Goal: Check status: Check status

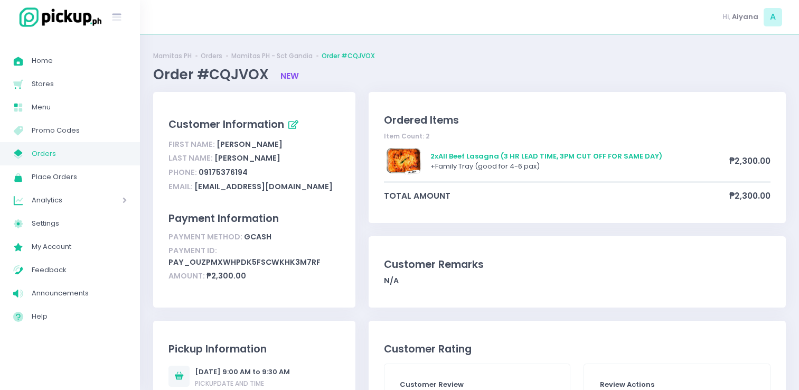
scroll to position [32, 0]
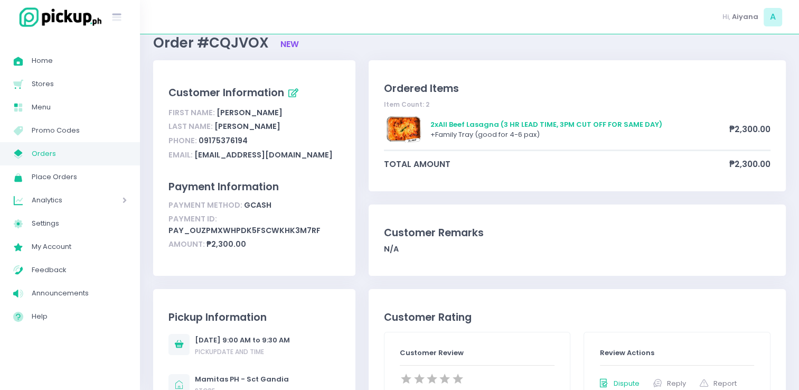
click at [67, 152] on span "Orders" at bounding box center [79, 154] width 95 height 14
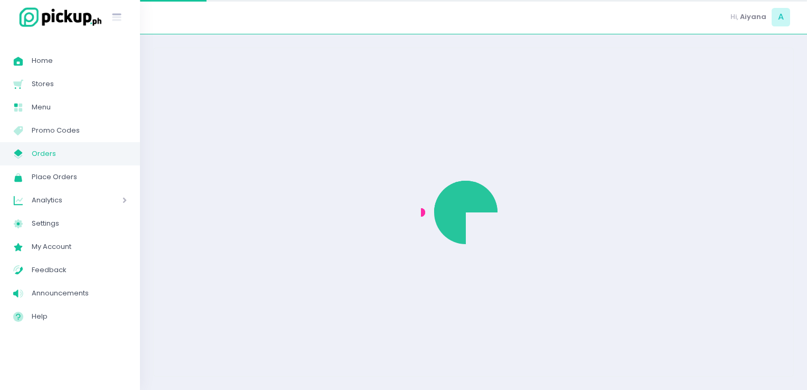
click at [67, 152] on span "Orders" at bounding box center [79, 154] width 95 height 14
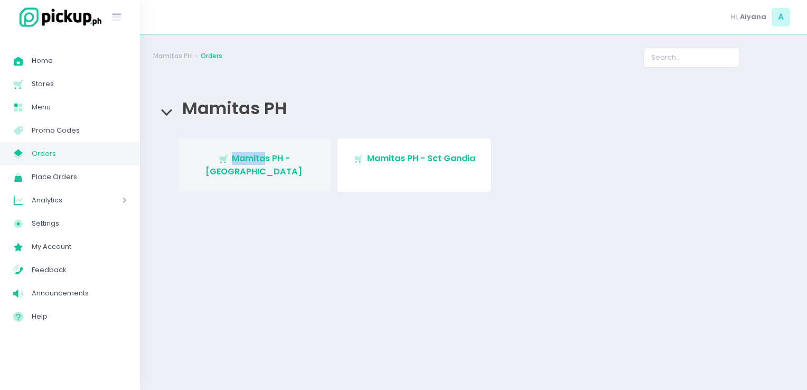
drag, startPoint x: 248, startPoint y: 196, endPoint x: 240, endPoint y: 147, distance: 49.7
click at [240, 147] on div "Stockholm-icons / Shopping / Cart1 Created with Sketch. Mamitas PH - [GEOGRAPHI…" at bounding box center [473, 173] width 641 height 91
click at [240, 147] on link "Stockholm-icons / Shopping / Cart1 Created with Sketch. Mamitas PH - [GEOGRAPHI…" at bounding box center [254, 164] width 153 height 53
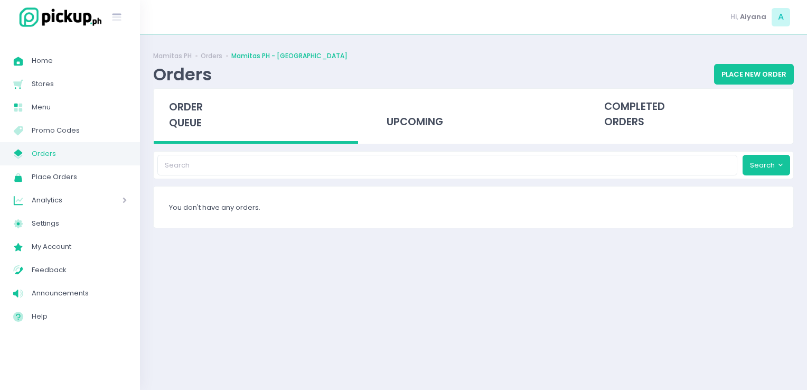
click at [52, 147] on span "Orders" at bounding box center [79, 154] width 95 height 14
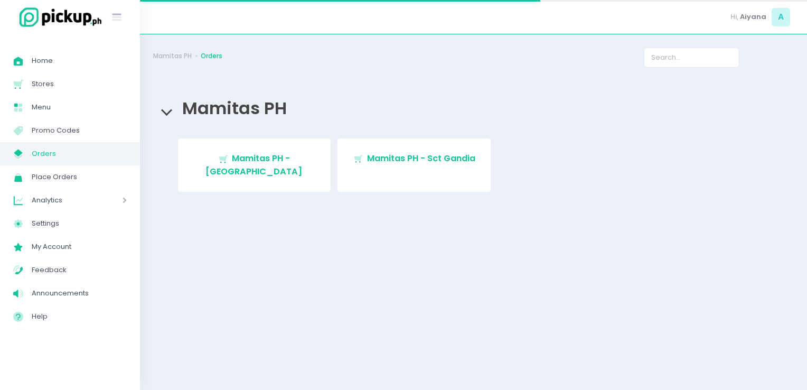
click at [52, 147] on span "Orders" at bounding box center [79, 154] width 95 height 14
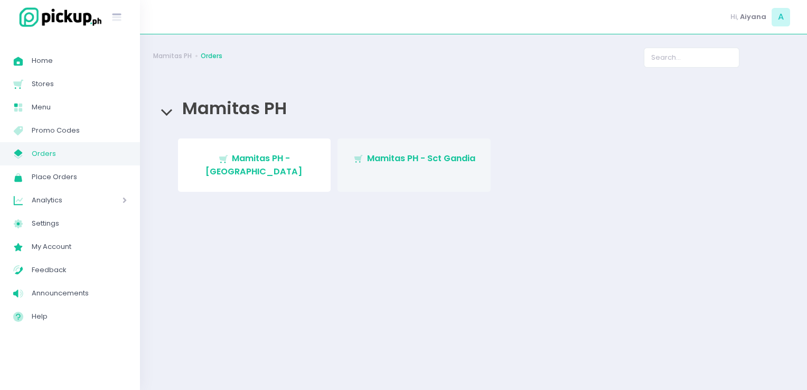
click at [369, 163] on span "Mamitas PH - Sct Gandia" at bounding box center [421, 158] width 108 height 12
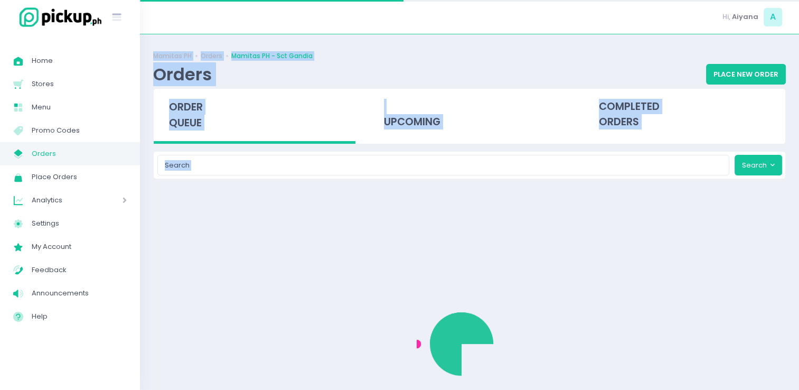
click at [369, 163] on div "Mamitas PH Orders Mamitas PH - Sct Gandia Orders Place New Order order queue up…" at bounding box center [469, 212] width 659 height 329
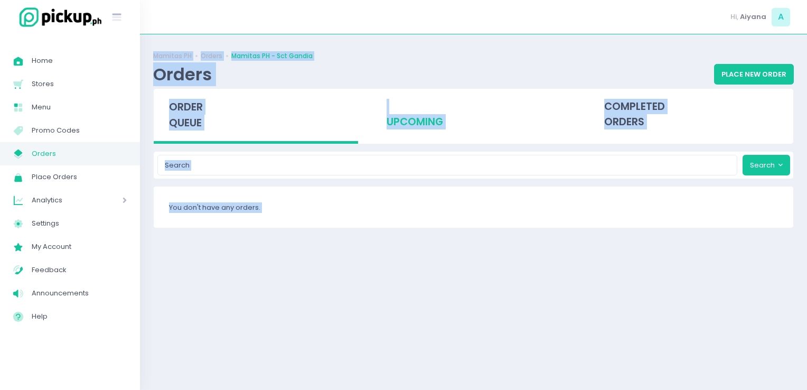
click at [409, 128] on div "upcoming" at bounding box center [473, 115] width 204 height 52
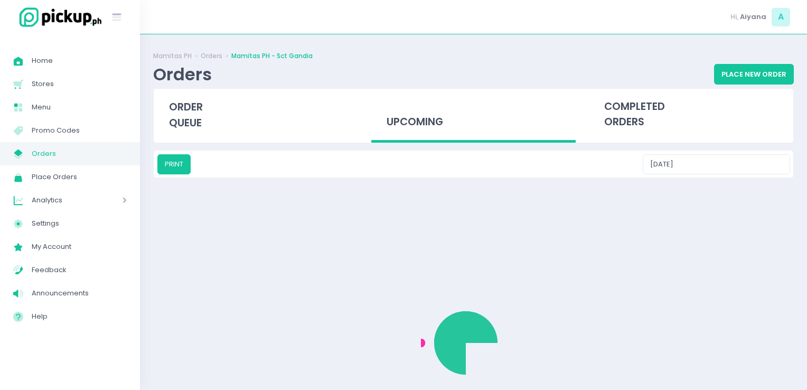
click at [409, 128] on div "upcoming" at bounding box center [473, 116] width 204 height 54
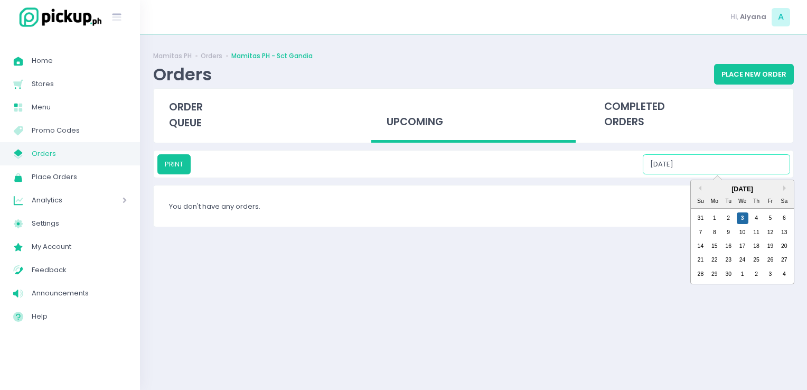
click at [710, 165] on input "[DATE]" at bounding box center [716, 164] width 147 height 20
click at [753, 220] on div "4" at bounding box center [757, 218] width 12 height 12
type input "[DATE]"
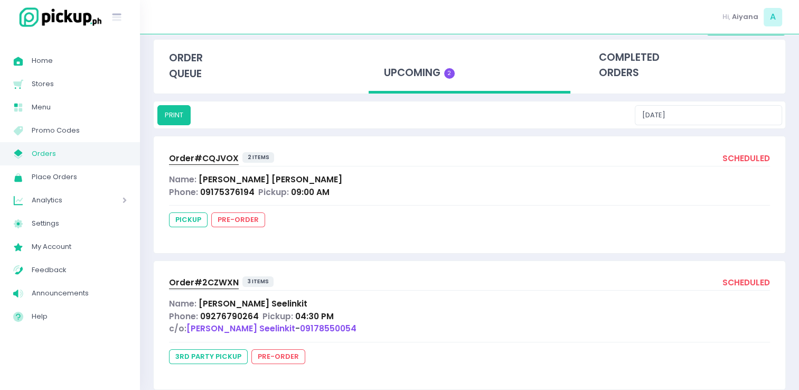
scroll to position [68, 0]
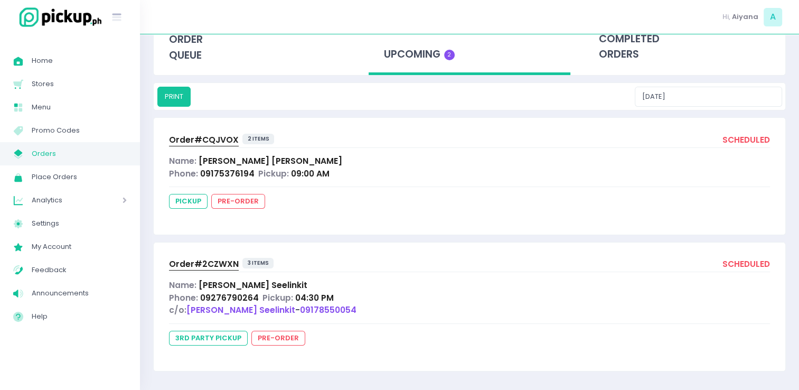
click at [172, 264] on span "Order# 2CZWXN" at bounding box center [204, 263] width 70 height 11
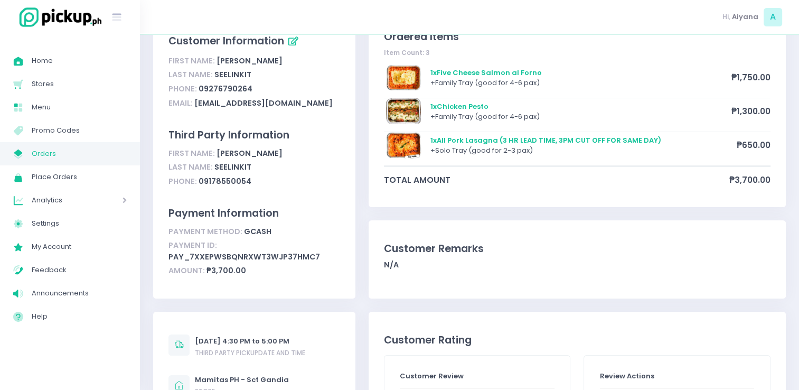
scroll to position [84, 0]
click at [272, 90] on div "Phone: [PHONE_NUMBER]" at bounding box center [254, 88] width 171 height 14
drag, startPoint x: 201, startPoint y: 179, endPoint x: 256, endPoint y: 183, distance: 55.1
click at [256, 183] on div "Phone: [PHONE_NUMBER]" at bounding box center [254, 181] width 171 height 14
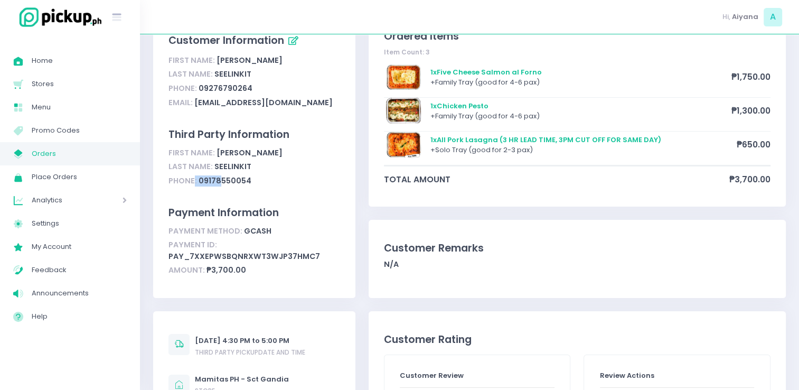
drag, startPoint x: 194, startPoint y: 179, endPoint x: 216, endPoint y: 183, distance: 22.1
click at [216, 183] on div "Phone: [PHONE_NUMBER]" at bounding box center [254, 181] width 171 height 14
click at [192, 183] on span "Phone:" at bounding box center [183, 180] width 29 height 11
drag, startPoint x: 199, startPoint y: 180, endPoint x: 262, endPoint y: 181, distance: 62.9
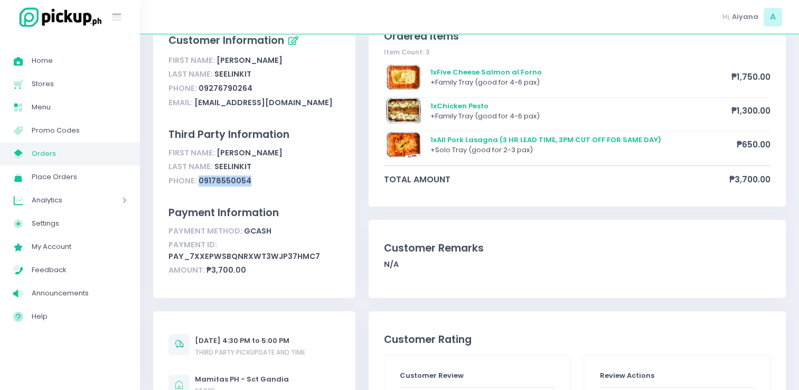
click at [262, 181] on div "Phone: [PHONE_NUMBER]" at bounding box center [254, 181] width 171 height 14
copy div "09178550054"
click at [302, 141] on div "Third Party Information" at bounding box center [254, 134] width 171 height 15
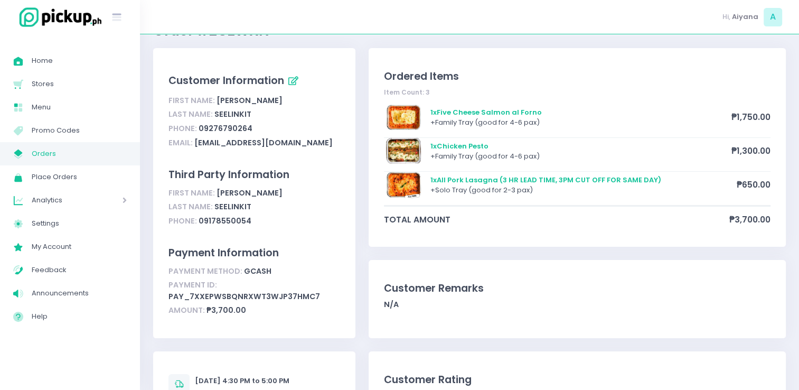
scroll to position [42, 0]
